Goal: Transaction & Acquisition: Purchase product/service

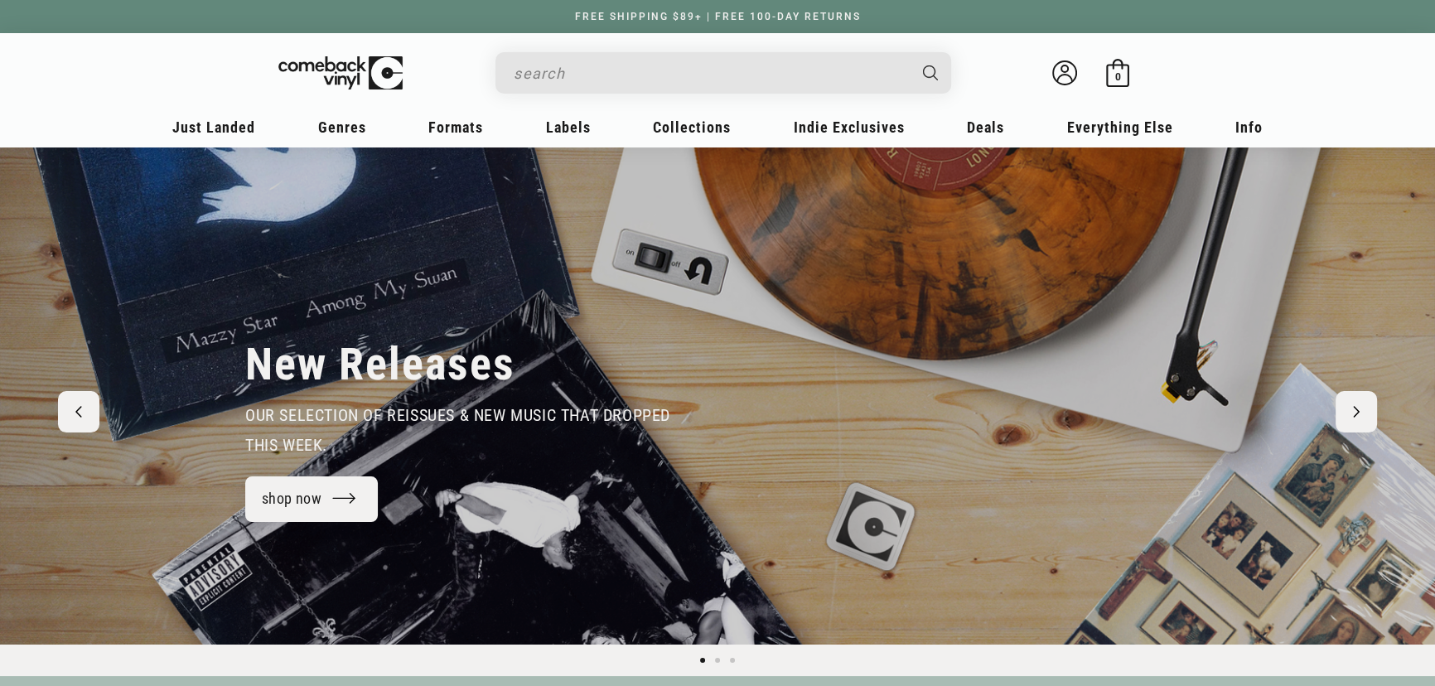
click at [612, 75] on input "Search" at bounding box center [710, 73] width 393 height 34
type input "noah"
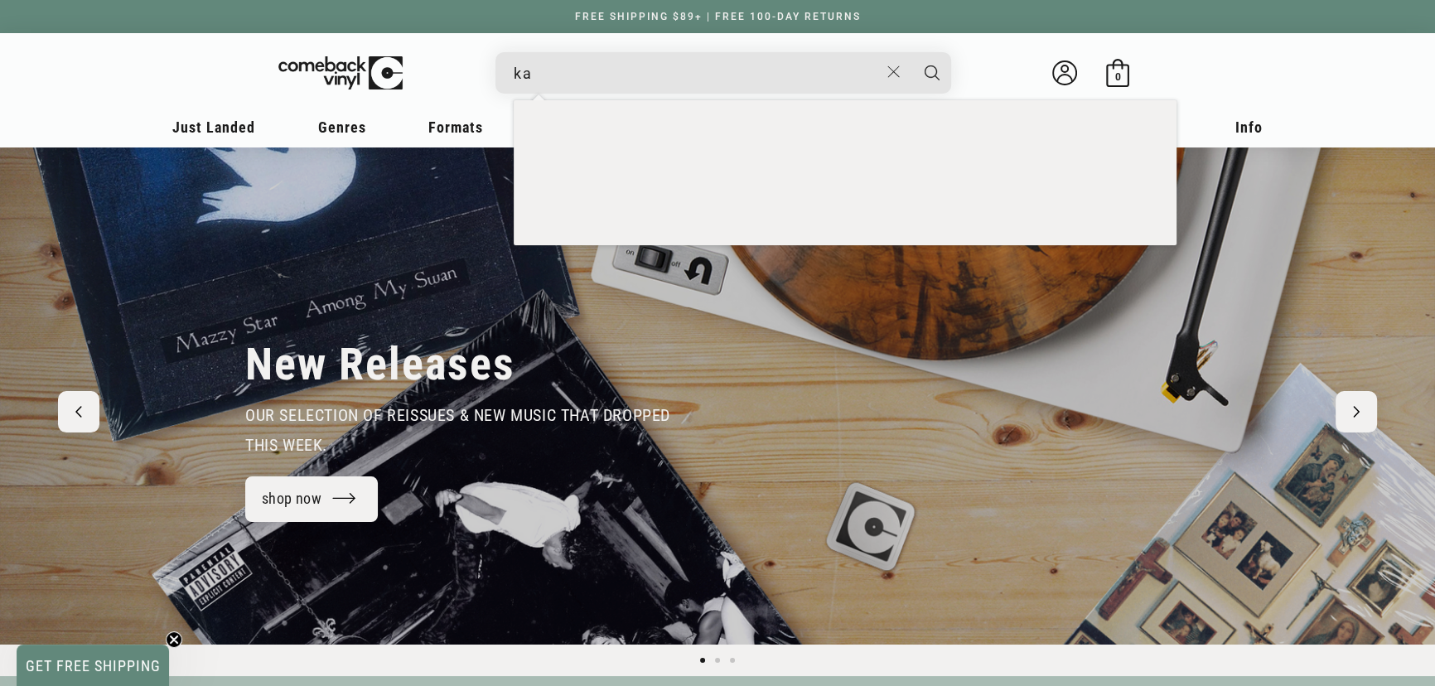
type input "k"
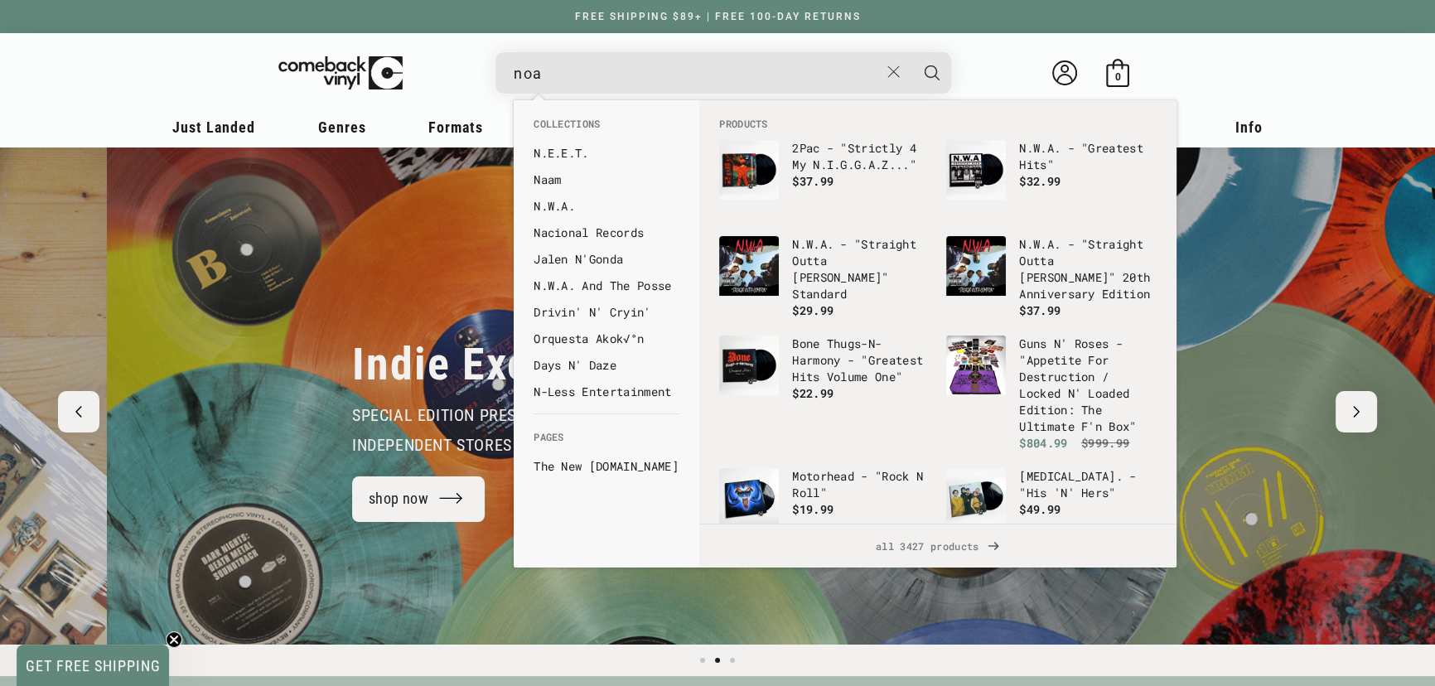
scroll to position [0, 1435]
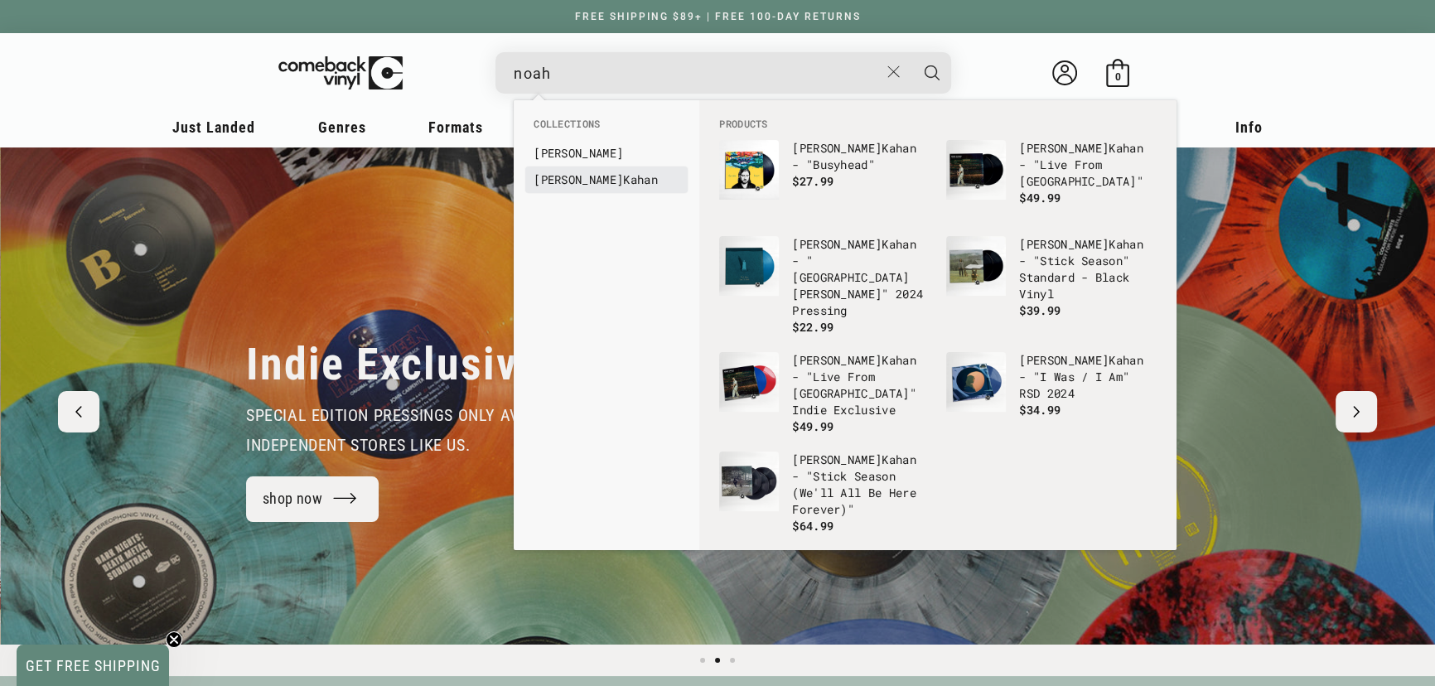
type input "noah"
click at [604, 177] on link "Noah Kahan" at bounding box center [607, 180] width 146 height 17
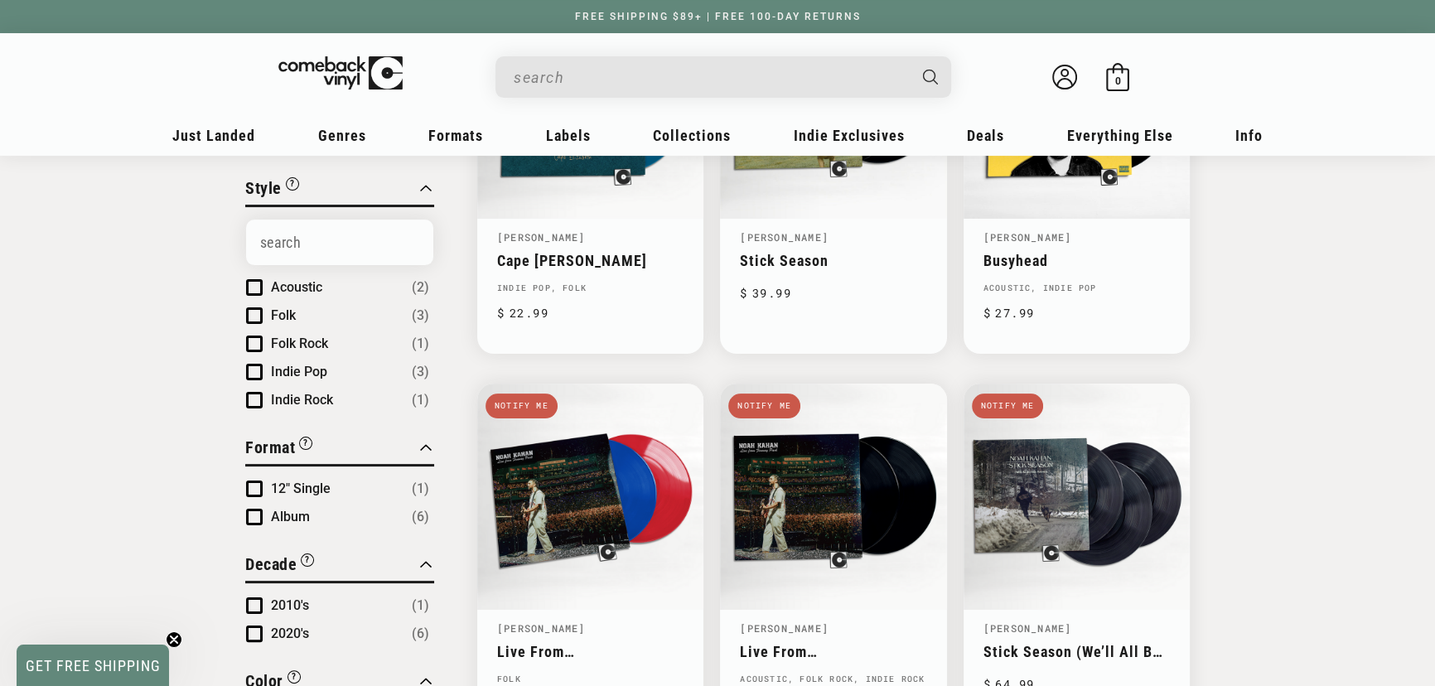
scroll to position [602, 0]
